Goal: Find specific page/section: Find specific page/section

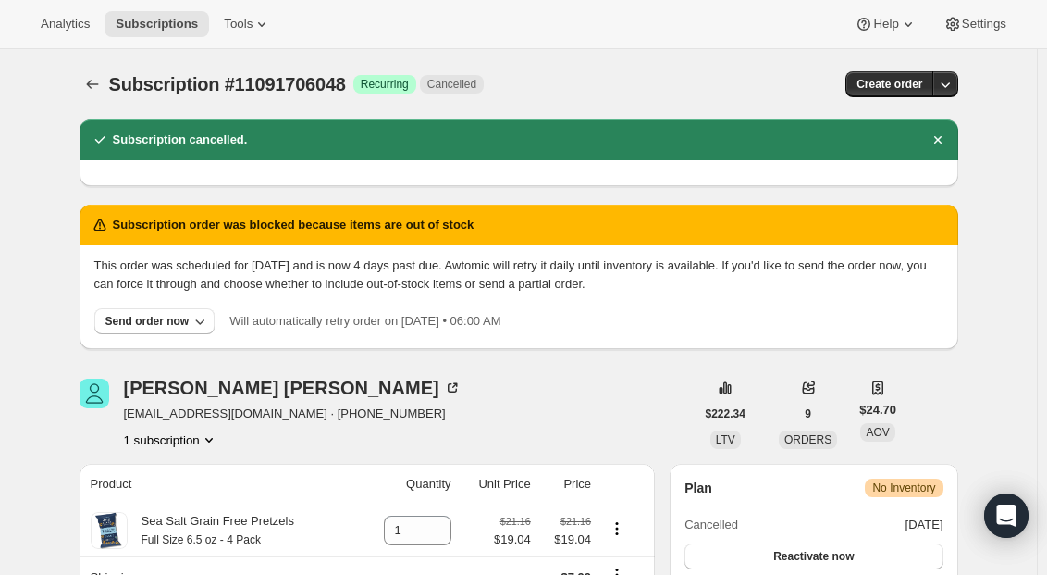
scroll to position [833, 0]
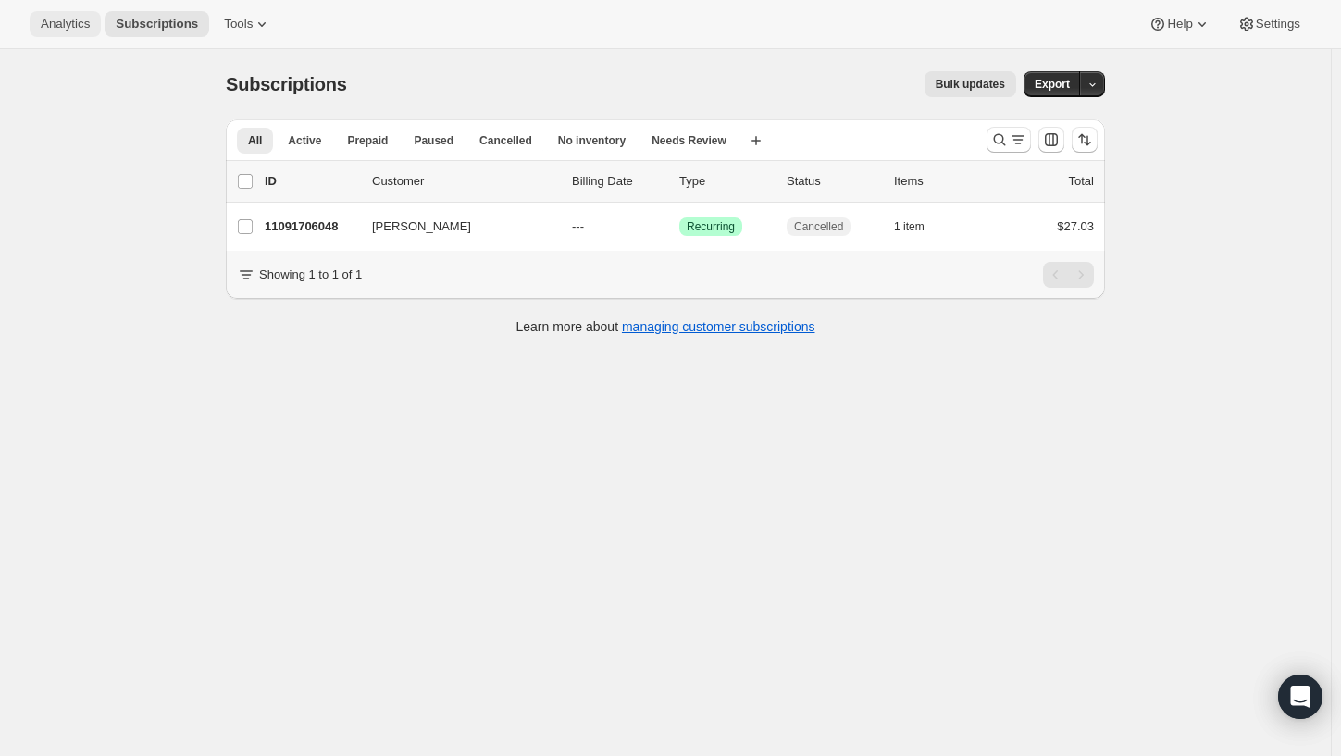
click at [43, 33] on button "Analytics" at bounding box center [65, 24] width 71 height 26
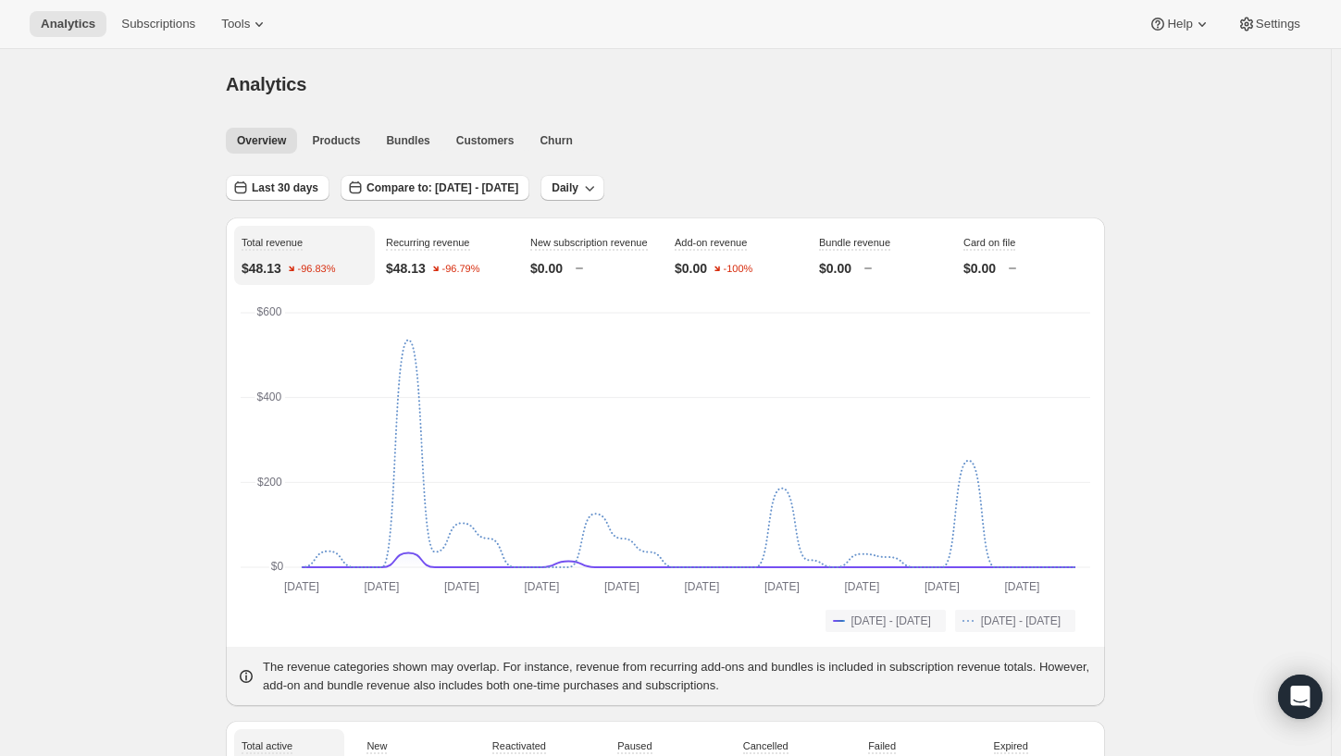
click at [1054, 38] on div "Analytics Subscriptions Tools Help Settings" at bounding box center [670, 24] width 1341 height 49
click at [1054, 29] on span "Settings" at bounding box center [1278, 24] width 44 height 15
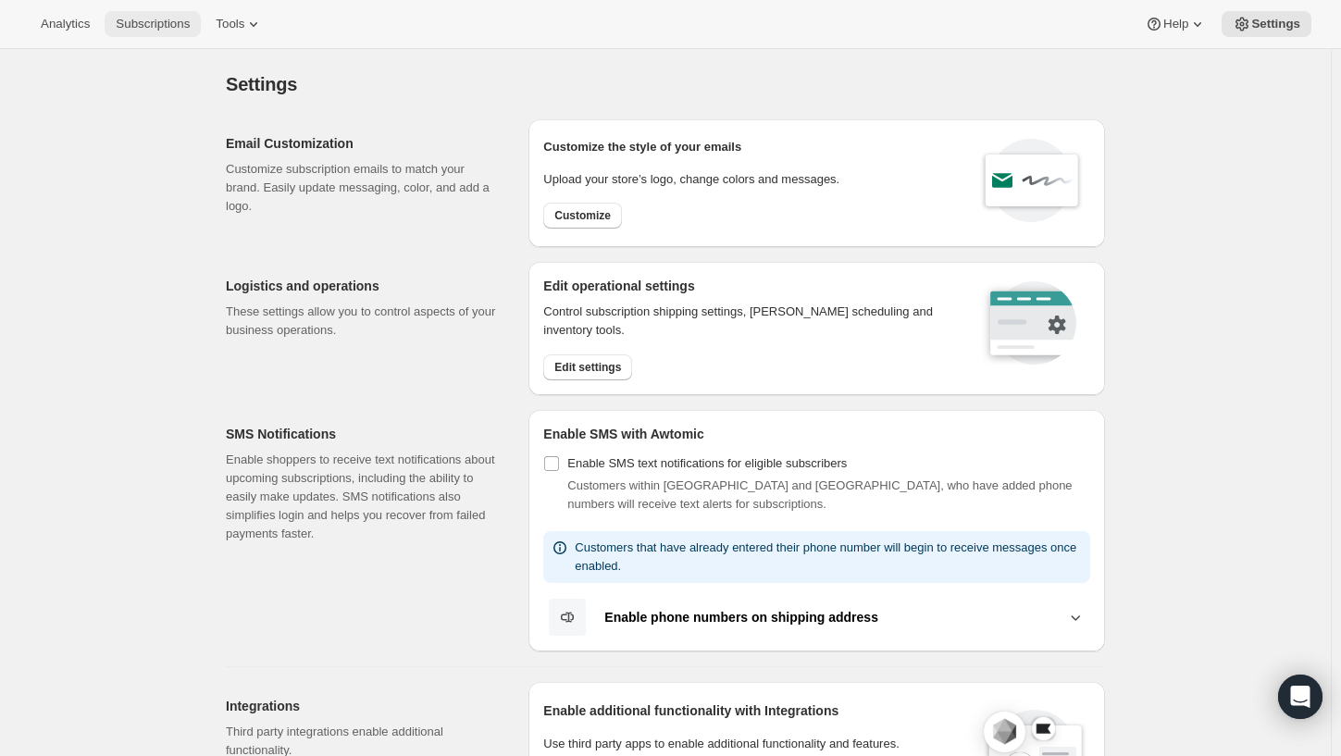
click at [105, 18] on button "Subscriptions" at bounding box center [153, 24] width 96 height 26
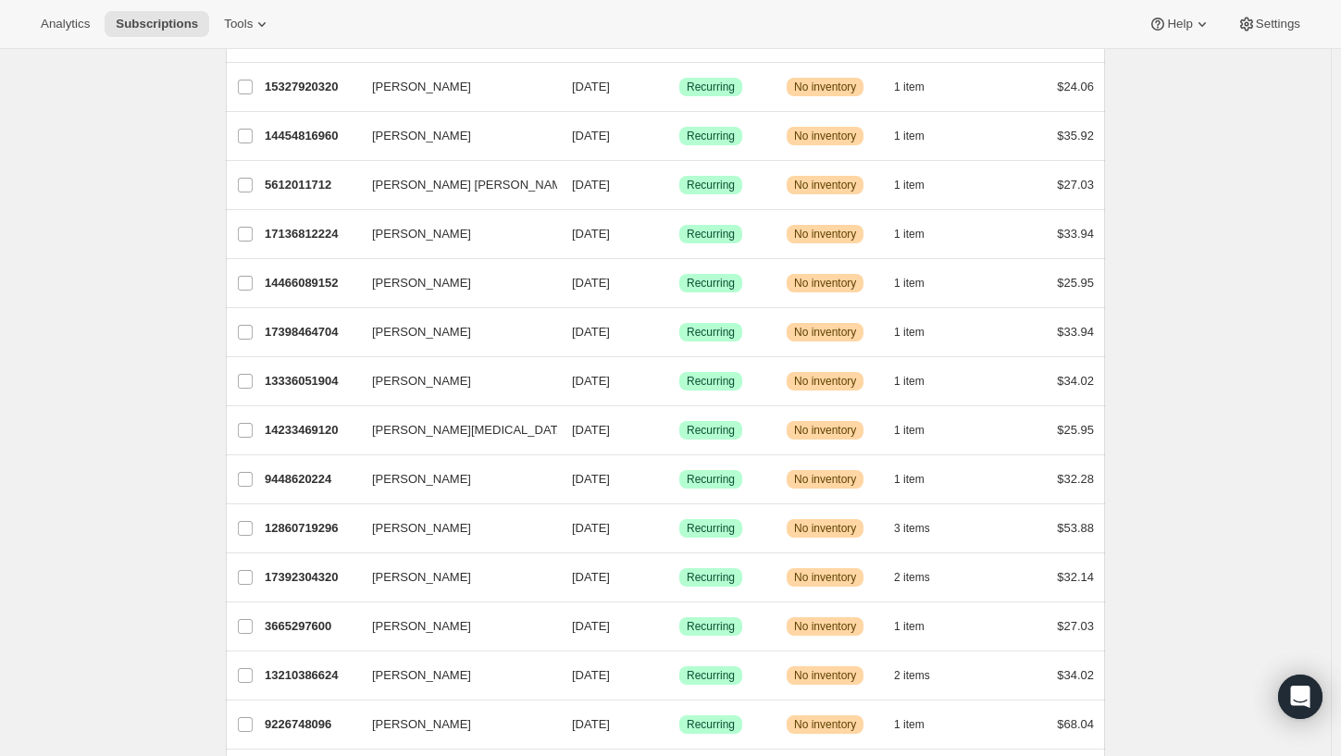
scroll to position [2015, 0]
